Goal: Task Accomplishment & Management: Use online tool/utility

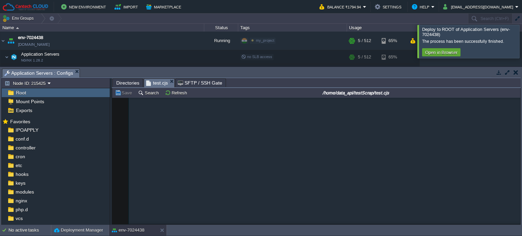
scroll to position [350, 0]
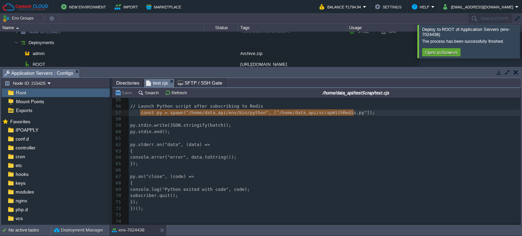
click at [128, 83] on span "Directories" at bounding box center [127, 83] width 23 height 8
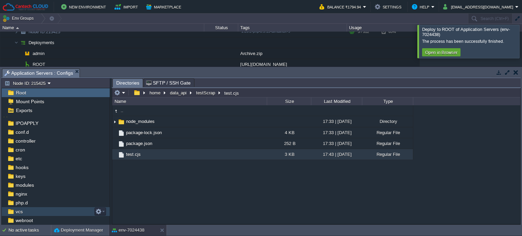
scroll to position [0, 0]
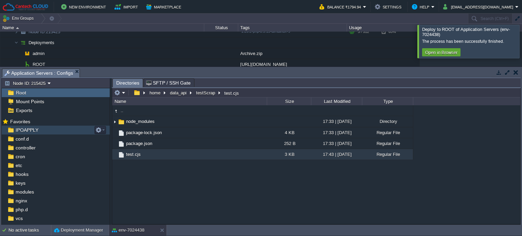
click at [25, 129] on span "IPOAPPLY" at bounding box center [26, 130] width 25 height 6
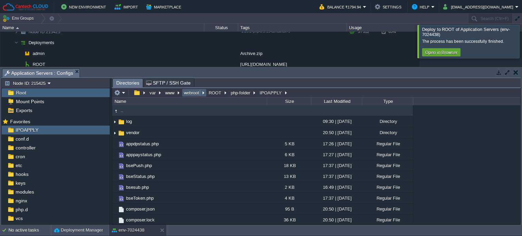
click at [195, 95] on button "webroot" at bounding box center [192, 93] width 18 height 6
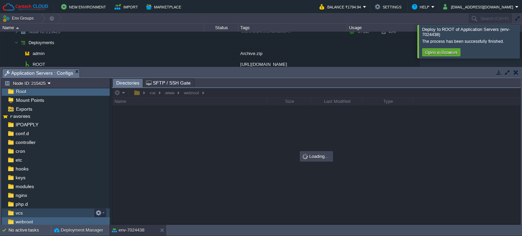
scroll to position [32, 0]
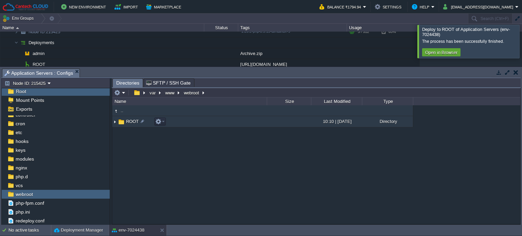
click at [132, 120] on span "ROOT" at bounding box center [132, 122] width 15 height 6
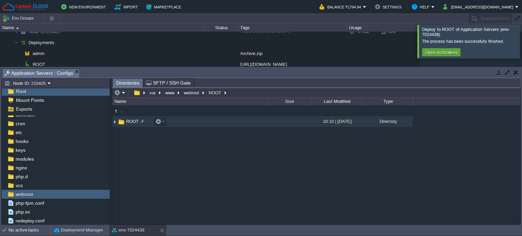
click at [131, 121] on span "ROOT" at bounding box center [132, 122] width 15 height 6
drag, startPoint x: 159, startPoint y: 165, endPoint x: 156, endPoint y: 160, distance: 6.3
click at [158, 164] on div ".. ROOT 10:10 | [DATE] Directory" at bounding box center [316, 164] width 408 height 119
click at [129, 119] on span "ROOT" at bounding box center [132, 122] width 15 height 6
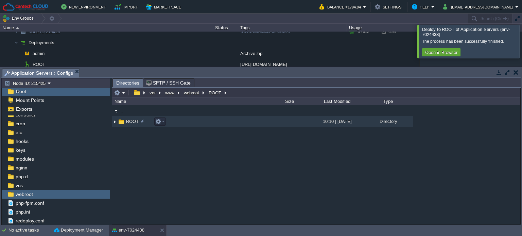
scroll to position [1, 0]
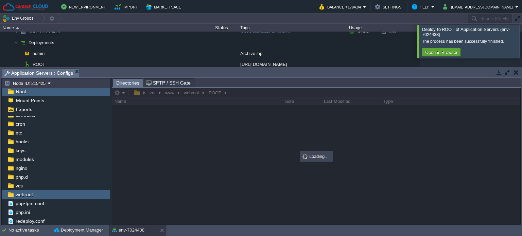
click at [521, 39] on div at bounding box center [530, 41] width 0 height 33
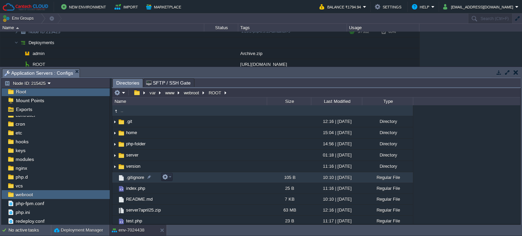
scroll to position [1, 0]
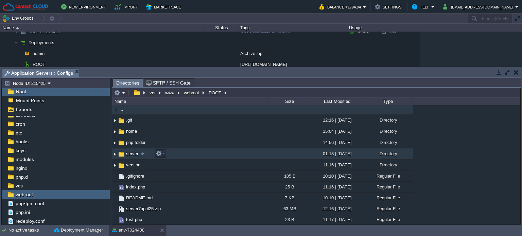
click at [132, 153] on span "server" at bounding box center [132, 154] width 14 height 6
click at [132, 154] on span "server" at bounding box center [132, 154] width 14 height 6
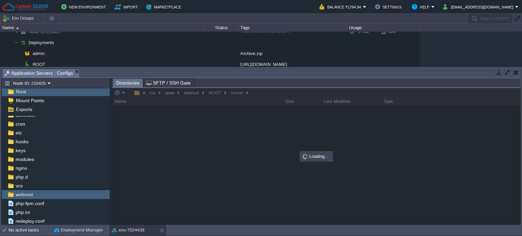
scroll to position [0, 0]
click at [132, 154] on div at bounding box center [316, 156] width 408 height 136
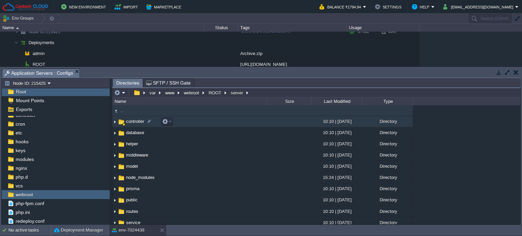
click at [128, 122] on span "controller" at bounding box center [135, 122] width 20 height 6
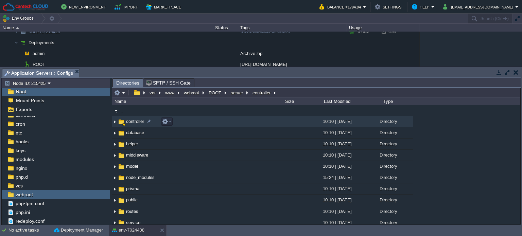
click at [127, 122] on span "controller" at bounding box center [135, 122] width 20 height 6
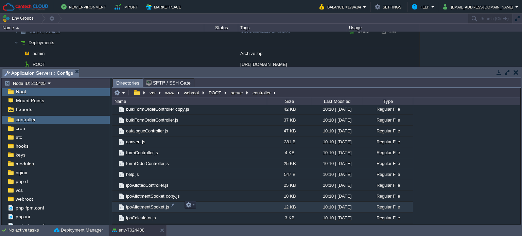
scroll to position [170, 0]
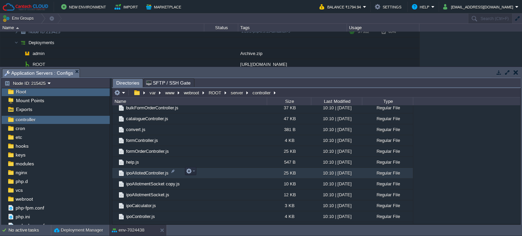
click at [155, 168] on td "ipoAllotedController.js" at bounding box center [189, 173] width 155 height 11
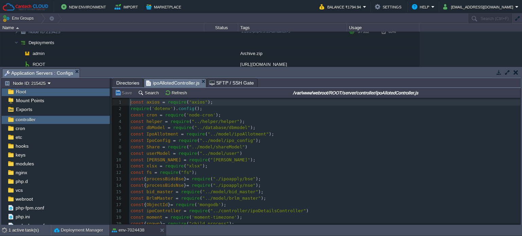
scroll to position [2, 0]
drag, startPoint x: 519, startPoint y: 98, endPoint x: 520, endPoint y: 106, distance: 7.5
click at [520, 106] on div "Tasks Activity Log Archive Git / SVN Application Servers : Configs Upload Delet…" at bounding box center [261, 146] width 522 height 158
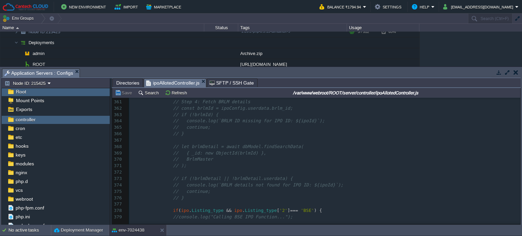
scroll to position [0, 0]
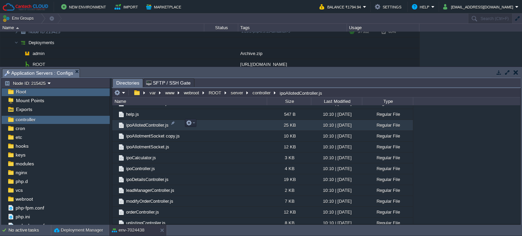
click at [154, 125] on span "ipoAllotedController.js" at bounding box center [147, 125] width 44 height 6
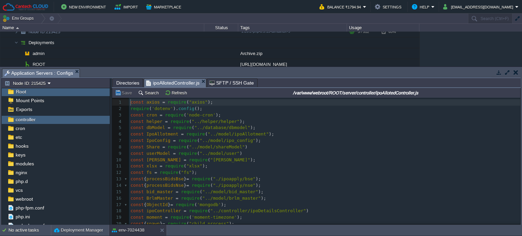
scroll to position [2, 0]
click at [291, 139] on pre "const IpoConfig = require ( "../model/ipo_config" );" at bounding box center [324, 141] width 391 height 6
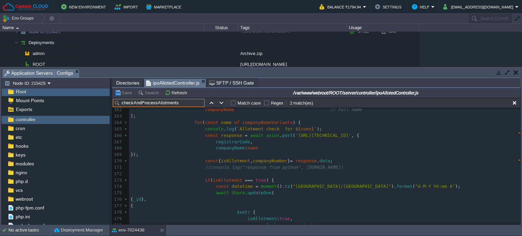
scroll to position [1077, 0]
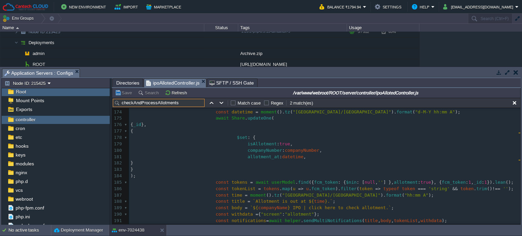
type input "checkAndProcessAllotments"
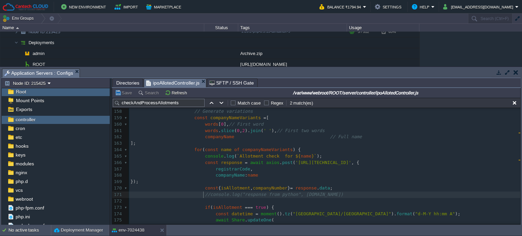
click at [204, 194] on div "x async function checkAndProcessAllotments () { 147 // if(registrarCode=="MUFG"…" at bounding box center [324, 214] width 391 height 352
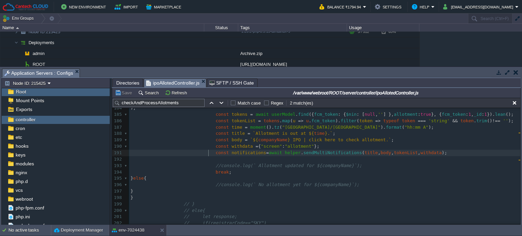
click at [207, 155] on span at bounding box center [172, 152] width 85 height 5
type textarea "//"
click at [244, 161] on pre at bounding box center [324, 159] width 391 height 6
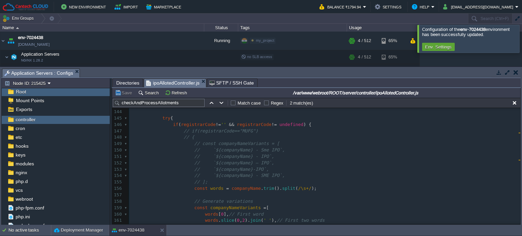
scroll to position [905, 0]
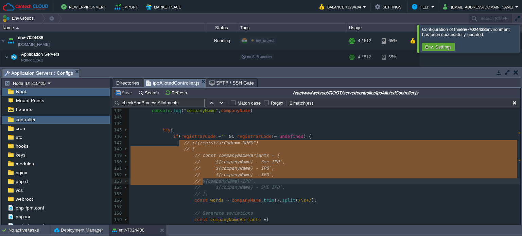
type textarea "// if(registrarCode=="MUFG") // { // const companyNameVariants = [ // `${compan…"
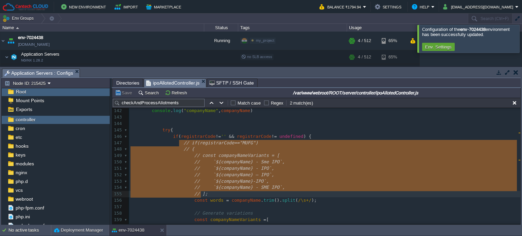
drag, startPoint x: 178, startPoint y: 146, endPoint x: 211, endPoint y: 196, distance: 60.0
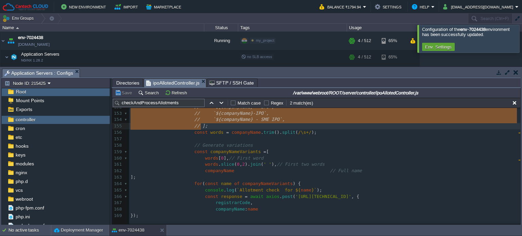
click at [215, 153] on div "xxxxxxxxxx 126 const startOfDay = moment (). tz ( "Asia/[GEOGRAPHIC_DATA]" ). s…" at bounding box center [324, 78] width 391 height 282
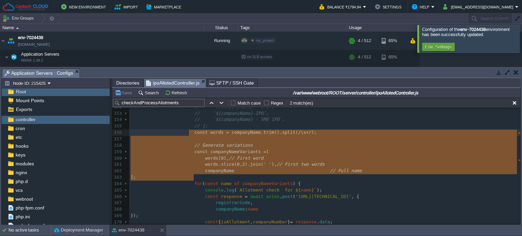
drag, startPoint x: 196, startPoint y: 178, endPoint x: 189, endPoint y: 135, distance: 43.4
paste textarea "4)"
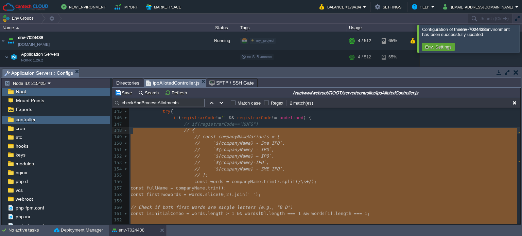
scroll to position [944, 0]
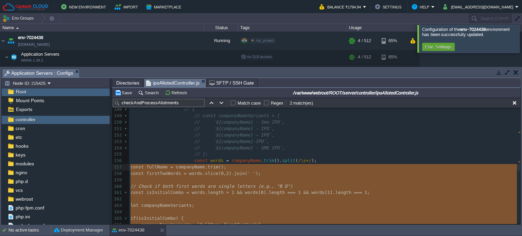
drag, startPoint x: 310, startPoint y: 153, endPoint x: 136, endPoint y: 172, distance: 174.6
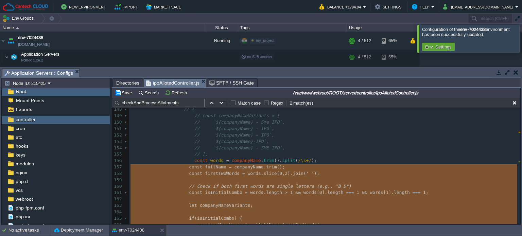
type textarea "-"
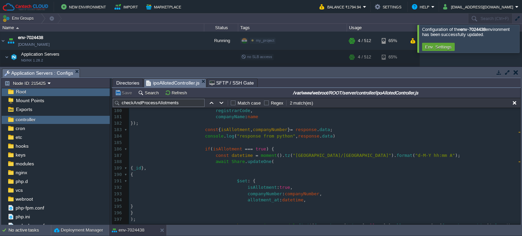
scroll to position [1080, 0]
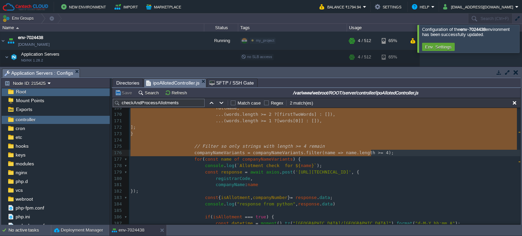
click at [195, 207] on div "xxxxxxxxxx const fullName = companyName . trim (); 159 ​ 160 // Check if both f…" at bounding box center [324, 198] width 391 height 314
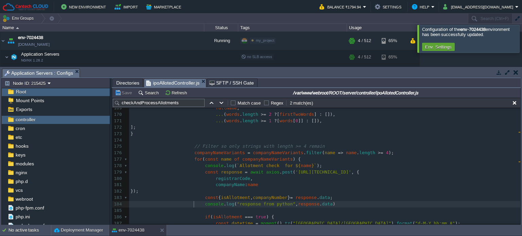
click at [197, 206] on div "xxxxxxxxxx const fullName = companyName . trim (); 159 ​ 160 // Check if both f…" at bounding box center [324, 198] width 391 height 314
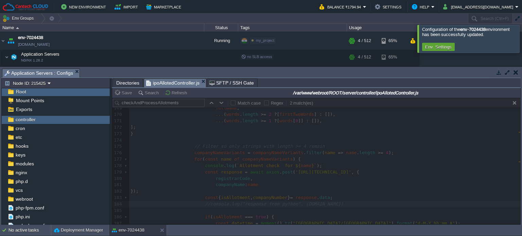
type textarea "//"
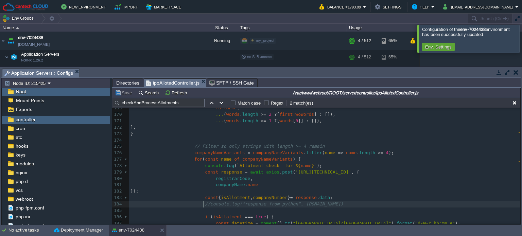
click at [120, 85] on span "Directories" at bounding box center [127, 83] width 23 height 8
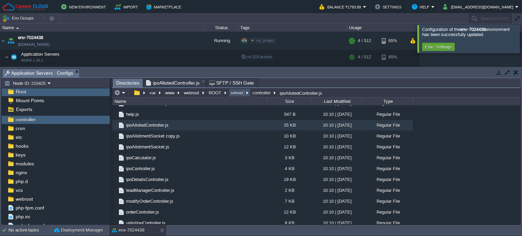
click at [238, 94] on button "server" at bounding box center [237, 93] width 15 height 6
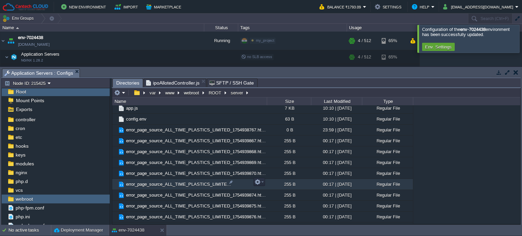
scroll to position [105, 0]
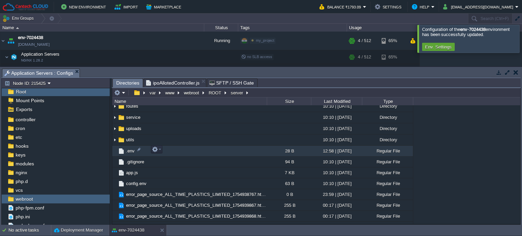
click at [130, 149] on span ".env" at bounding box center [130, 151] width 11 height 6
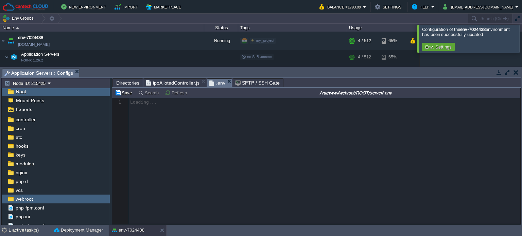
scroll to position [2, 0]
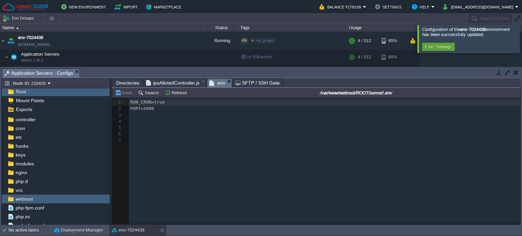
click at [172, 107] on pre "PORT=5000" at bounding box center [325, 109] width 393 height 6
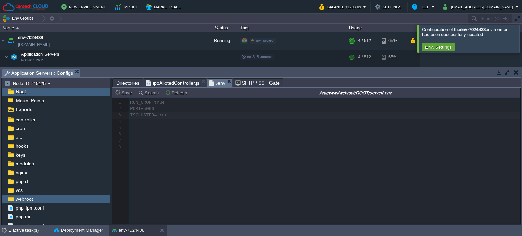
click at [126, 81] on span "Directories" at bounding box center [127, 83] width 23 height 8
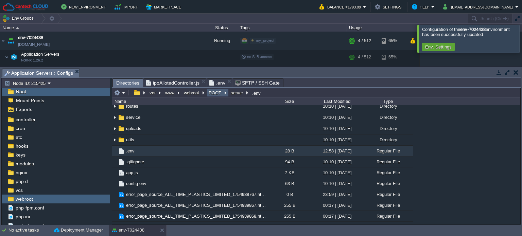
click at [223, 92] on em "ROOT" at bounding box center [218, 93] width 20 height 6
click at [219, 133] on span "version" at bounding box center [224, 134] width 14 height 5
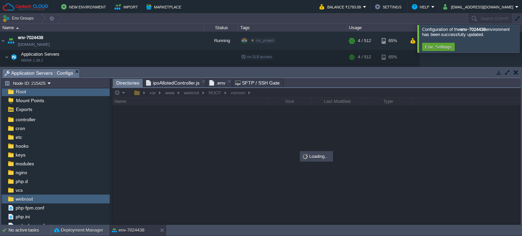
scroll to position [0, 0]
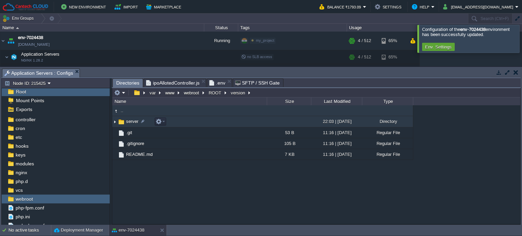
click at [129, 121] on span "server" at bounding box center [132, 122] width 14 height 6
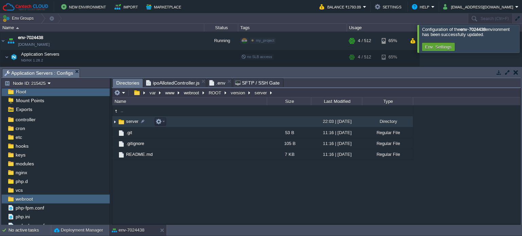
click at [129, 121] on span "server" at bounding box center [132, 122] width 14 height 6
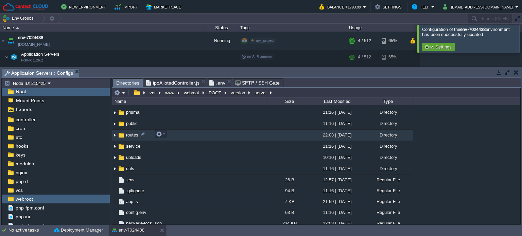
scroll to position [90, 0]
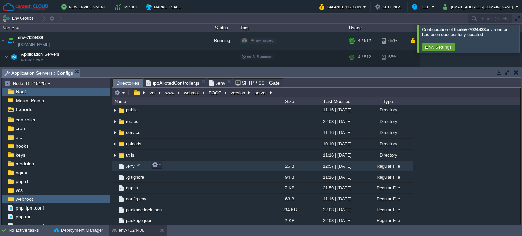
click at [134, 163] on span ".env" at bounding box center [130, 166] width 11 height 6
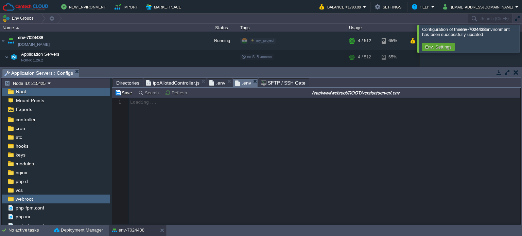
scroll to position [2, 0]
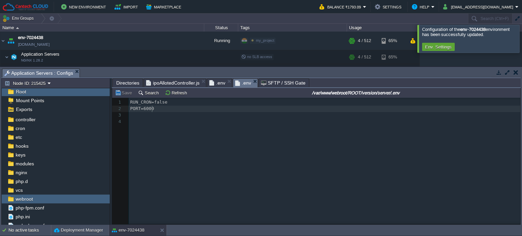
click at [166, 108] on pre "PORT=6000" at bounding box center [325, 109] width 393 height 6
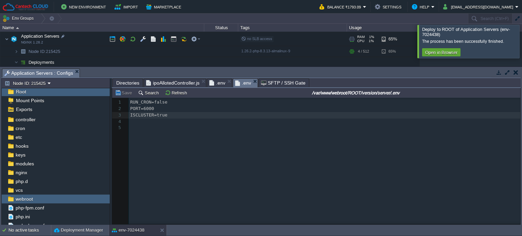
scroll to position [0, 0]
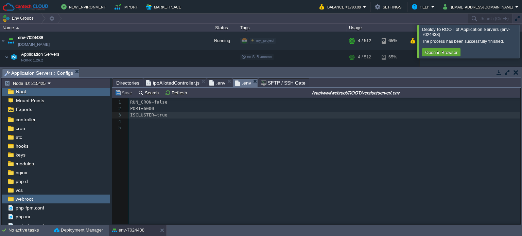
click at [521, 39] on div at bounding box center [530, 41] width 0 height 33
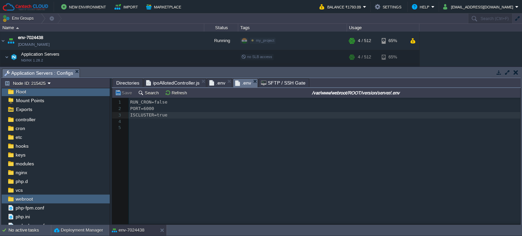
click at [514, 73] on button "button" at bounding box center [515, 72] width 5 height 6
